Goal: Transaction & Acquisition: Purchase product/service

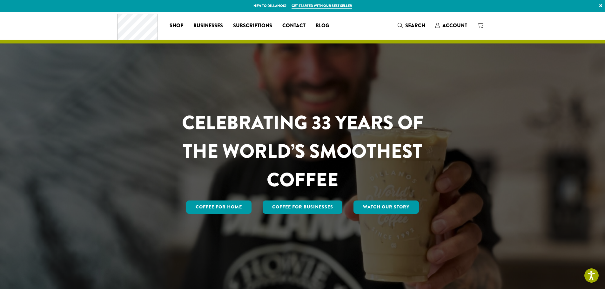
click at [176, 25] on span "Shop" at bounding box center [177, 26] width 14 height 8
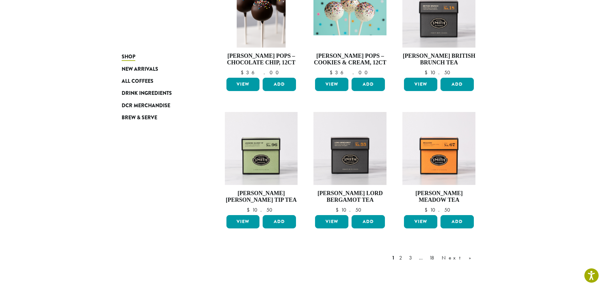
scroll to position [413, 0]
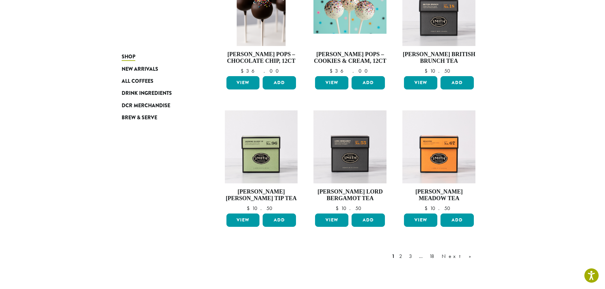
drag, startPoint x: 432, startPoint y: 257, endPoint x: 418, endPoint y: 248, distance: 16.5
click at [406, 257] on link "2" at bounding box center [402, 257] width 8 height 8
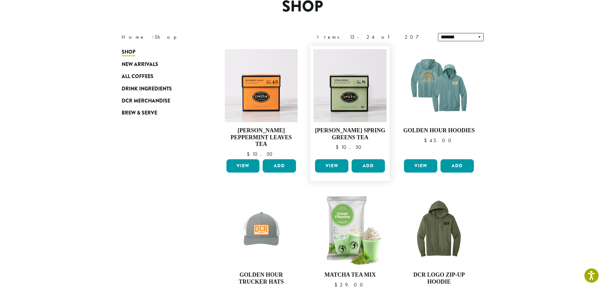
scroll to position [39, 0]
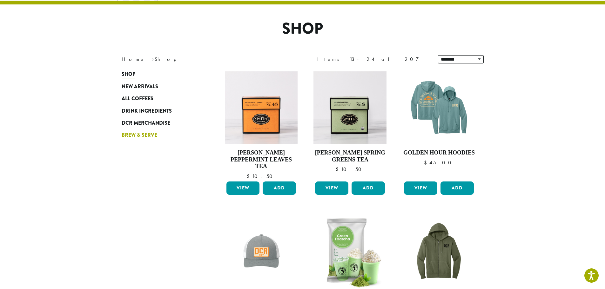
click at [138, 136] on span "Brew & Serve" at bounding box center [140, 136] width 36 height 8
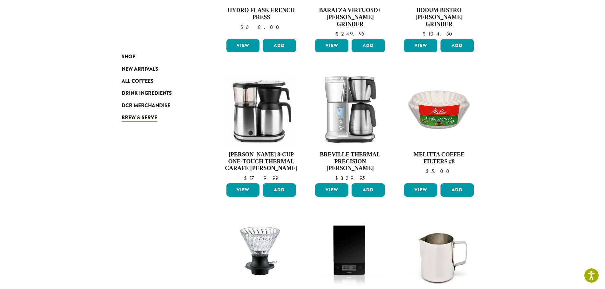
scroll to position [413, 0]
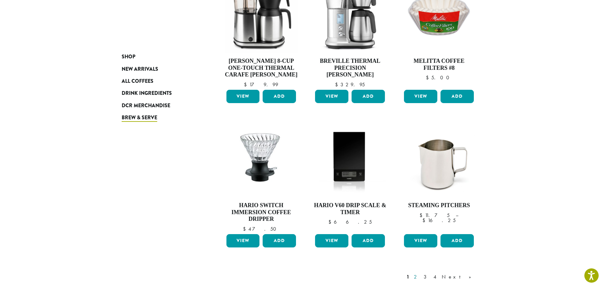
click at [421, 274] on link "2" at bounding box center [417, 278] width 8 height 8
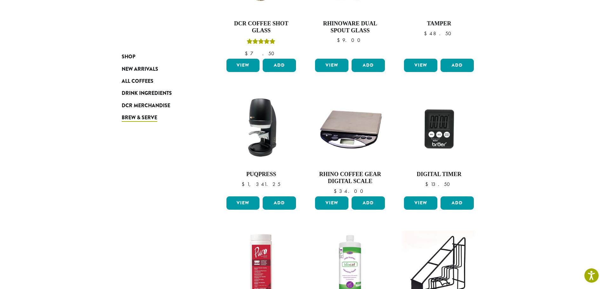
scroll to position [184, 0]
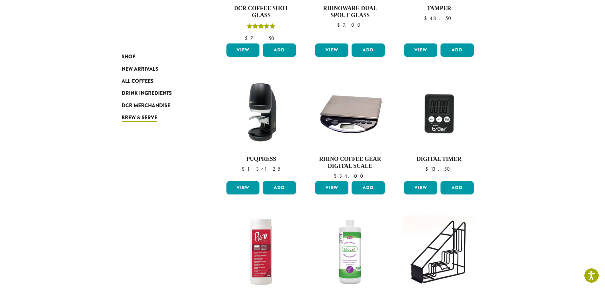
click at [517, 150] on section "**********" at bounding box center [302, 178] width 605 height 701
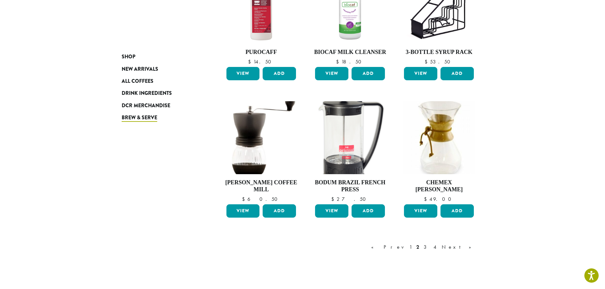
scroll to position [450, 0]
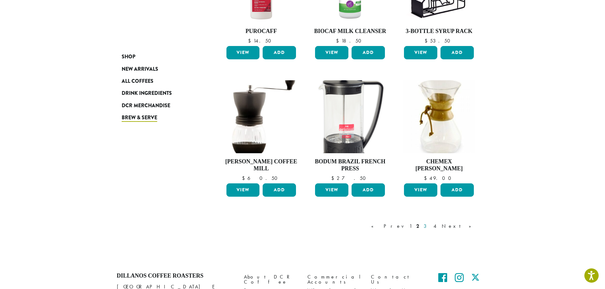
click at [431, 227] on link "3" at bounding box center [427, 227] width 8 height 8
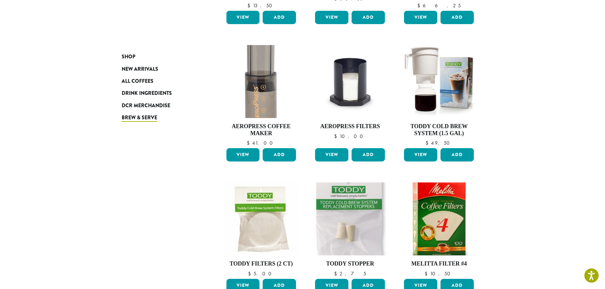
scroll to position [337, 0]
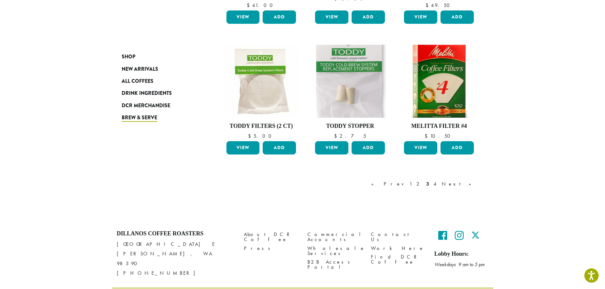
scroll to position [471, 0]
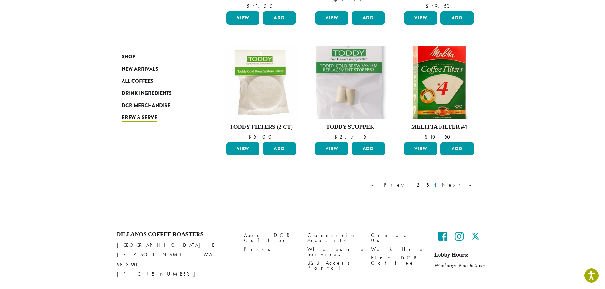
click at [439, 183] on link "4" at bounding box center [435, 185] width 6 height 8
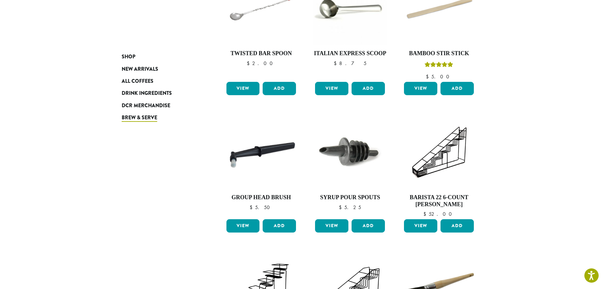
scroll to position [295, 0]
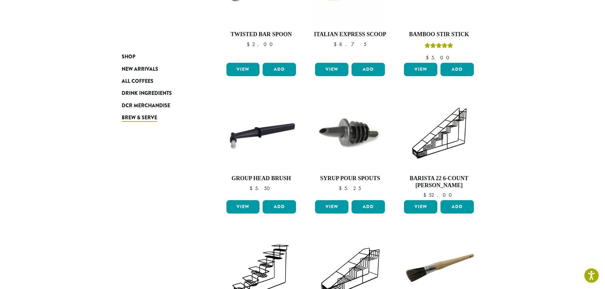
click at [545, 215] on section "**********" at bounding box center [302, 71] width 605 height 708
click at [406, 116] on img at bounding box center [439, 133] width 73 height 73
click at [521, 156] on section "**********" at bounding box center [302, 71] width 605 height 708
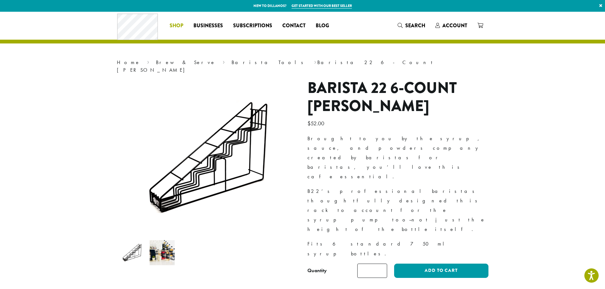
click at [176, 24] on span "Shop" at bounding box center [177, 26] width 14 height 8
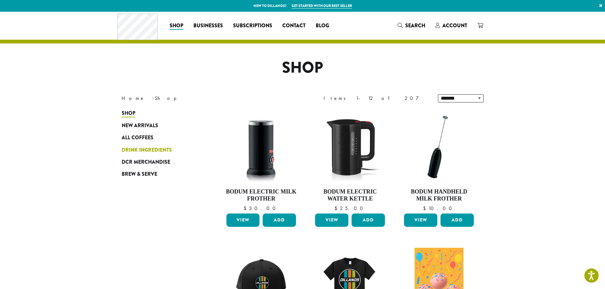
click at [162, 149] on span "Drink Ingredients" at bounding box center [147, 150] width 50 height 8
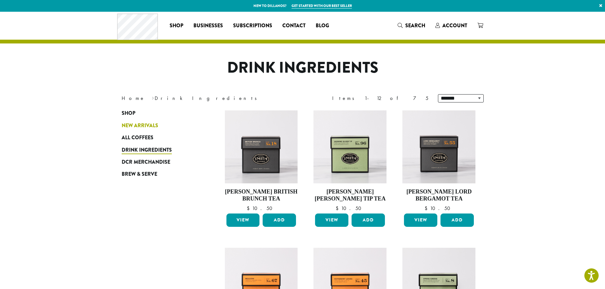
click at [149, 124] on span "New Arrivals" at bounding box center [140, 126] width 37 height 8
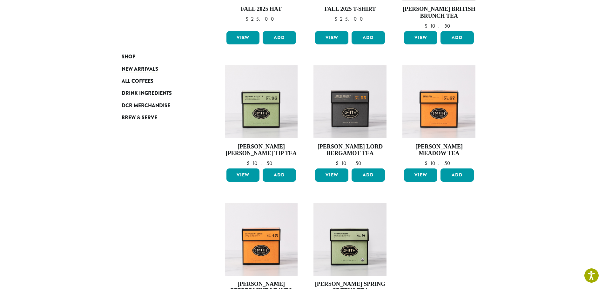
scroll to position [321, 0]
